Goal: Find specific page/section: Find specific page/section

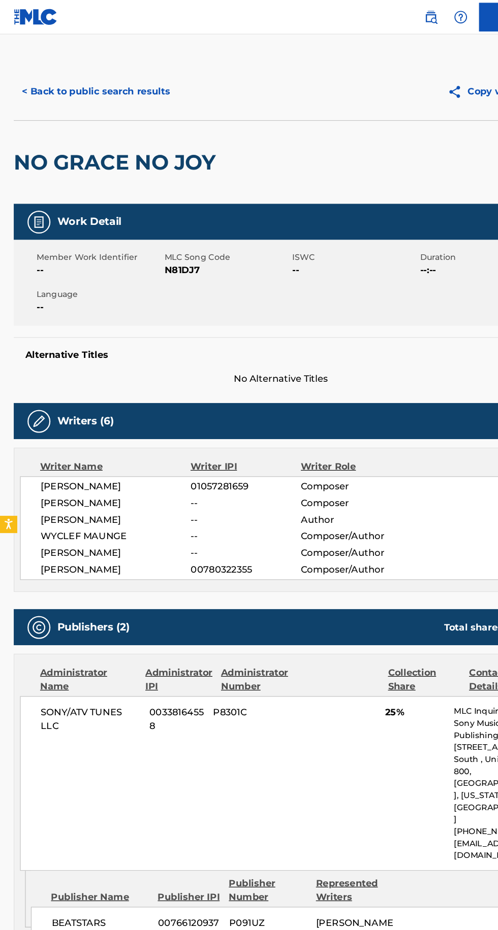
click at [120, 82] on button "< Back to public search results" at bounding box center [85, 81] width 146 height 25
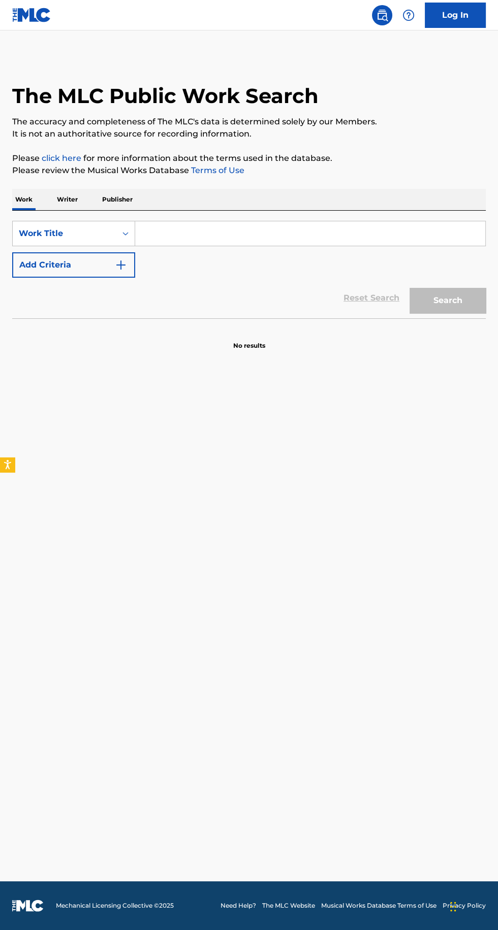
click at [60, 202] on p "Writer" at bounding box center [67, 199] width 27 height 21
